Goal: Find specific page/section: Find specific page/section

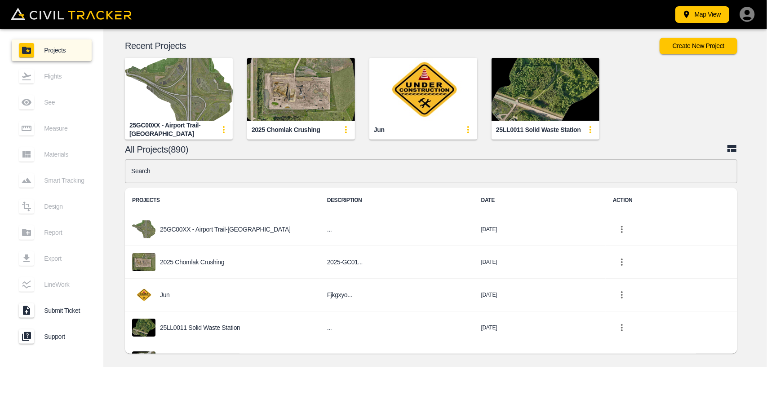
scroll to position [90, 0]
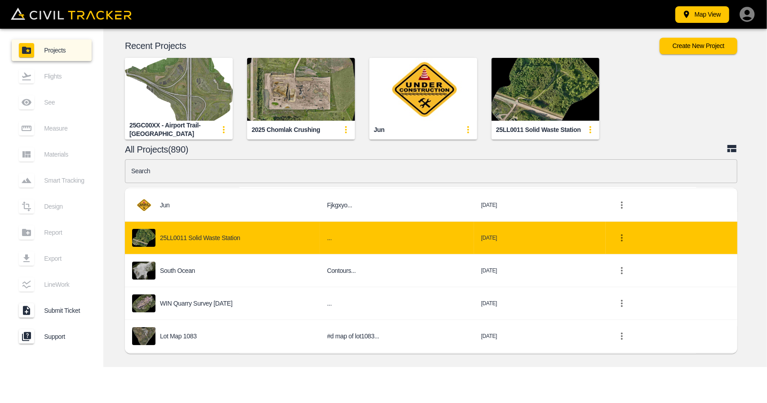
click at [229, 242] on div "25LL0011 Solid Waste Station" at bounding box center [222, 238] width 181 height 18
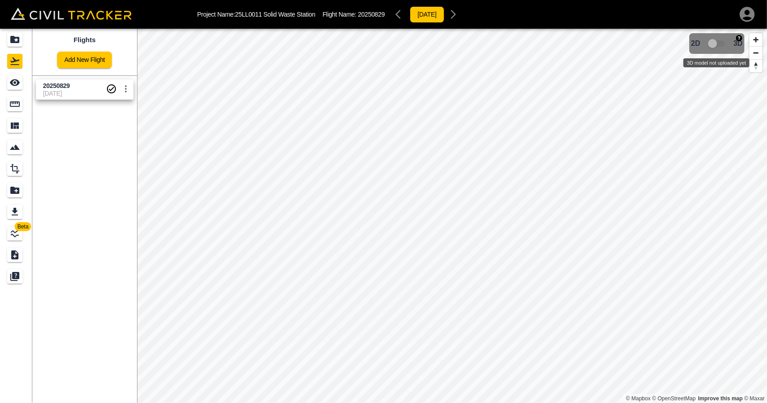
click at [715, 42] on span "3D model not uploaded yet" at bounding box center [717, 43] width 26 height 17
click at [24, 41] on div "Projects" at bounding box center [16, 39] width 18 height 14
